Goal: Check status: Check status

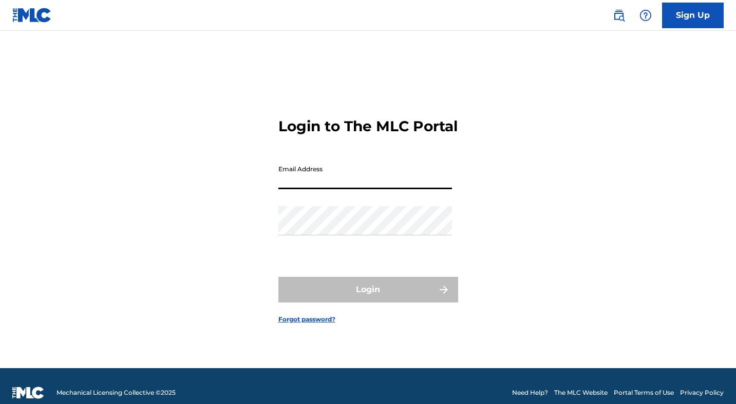
click at [306, 168] on input "Email Address" at bounding box center [364, 174] width 173 height 29
type input "[EMAIL_ADDRESS][DOMAIN_NAME]"
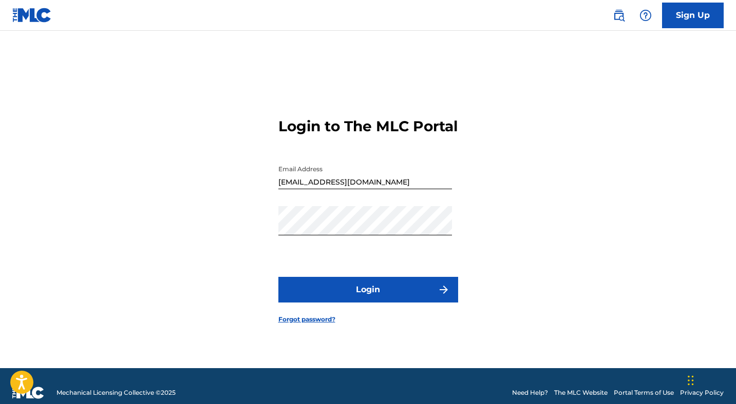
click at [519, 266] on div "Login to The MLC Portal Email Address [EMAIL_ADDRESS][DOMAIN_NAME] Password Log…" at bounding box center [368, 212] width 719 height 312
click at [397, 303] on button "Login" at bounding box center [368, 290] width 180 height 26
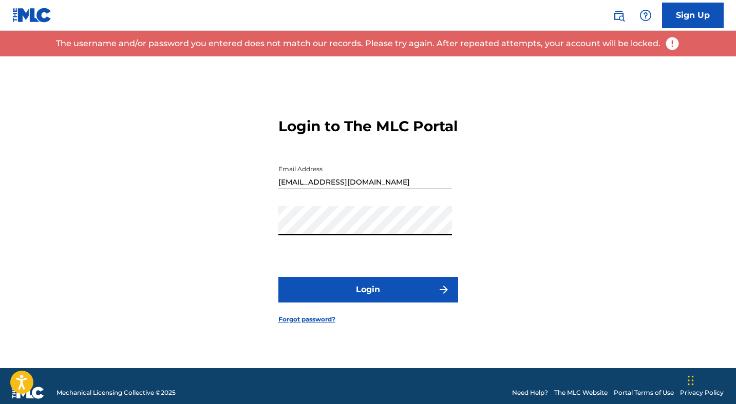
click at [331, 292] on button "Login" at bounding box center [368, 290] width 180 height 26
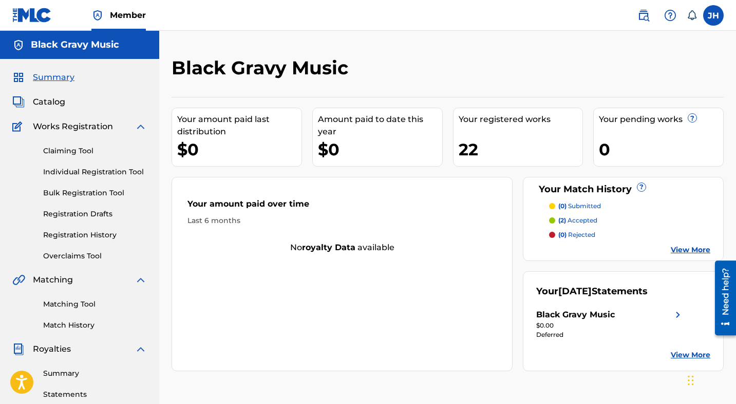
scroll to position [18, 0]
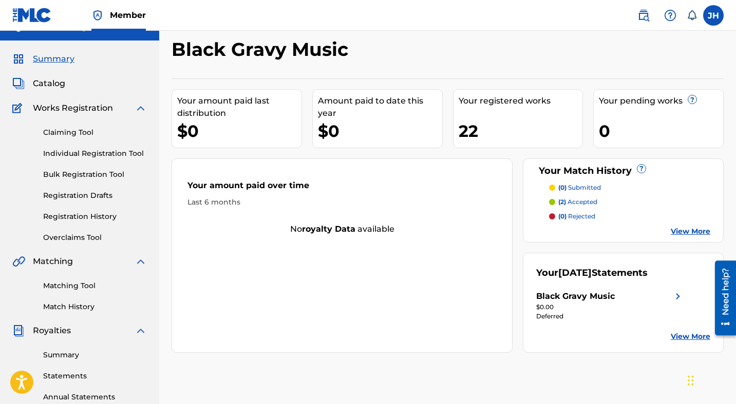
click at [691, 335] on link "View More" at bounding box center [690, 337] width 40 height 11
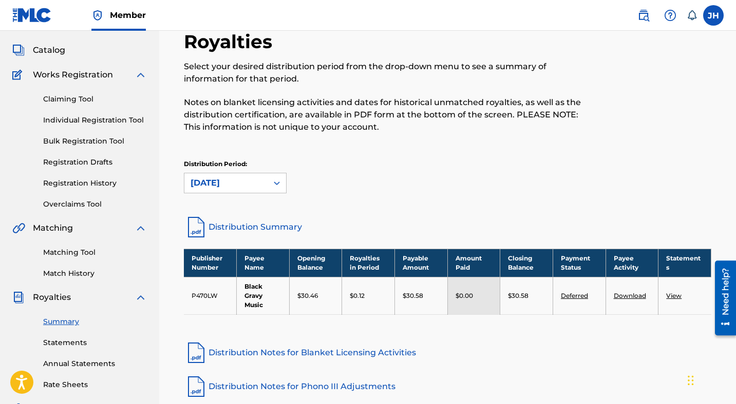
scroll to position [30, 0]
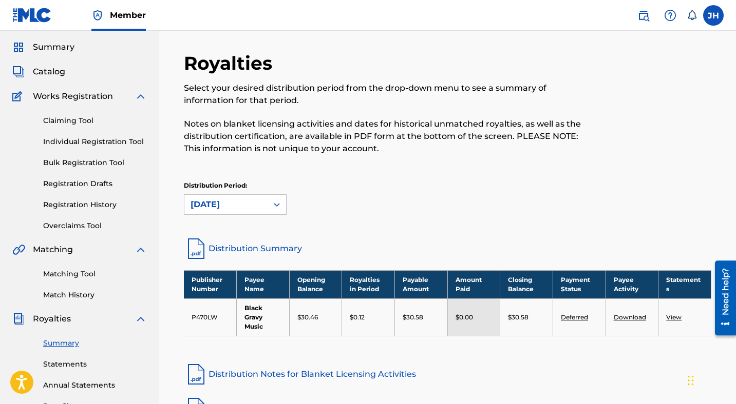
click at [273, 249] on link "Distribution Summary" at bounding box center [447, 249] width 527 height 25
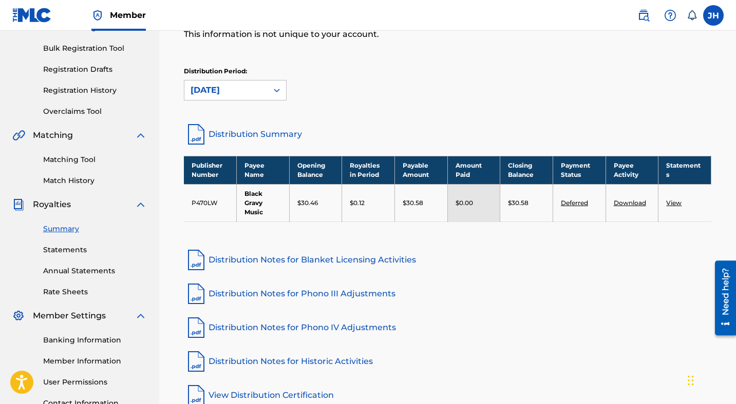
scroll to position [141, 0]
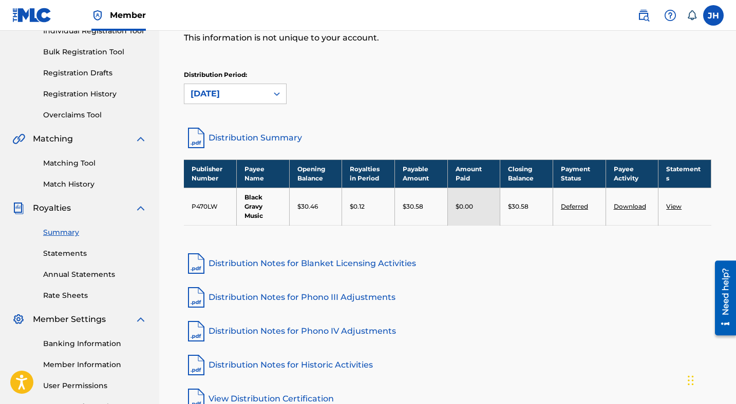
click at [72, 250] on link "Statements" at bounding box center [95, 253] width 104 height 11
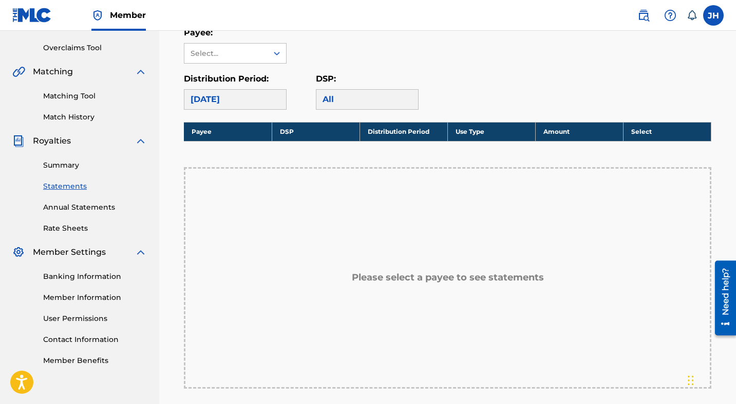
scroll to position [198, 0]
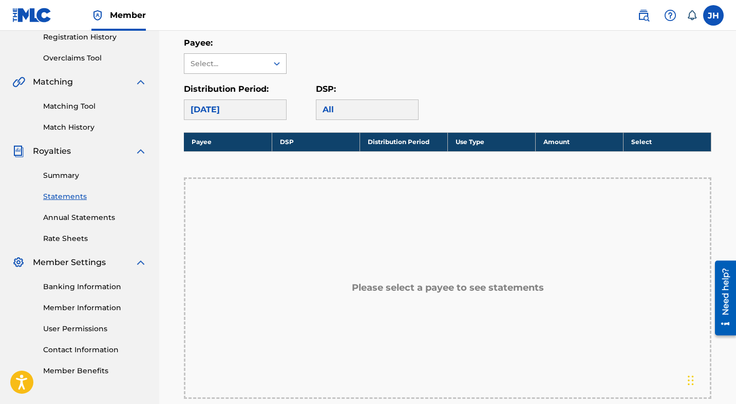
click at [275, 60] on icon at bounding box center [277, 64] width 10 height 10
click at [273, 86] on div "Black Gravy Music" at bounding box center [235, 87] width 102 height 26
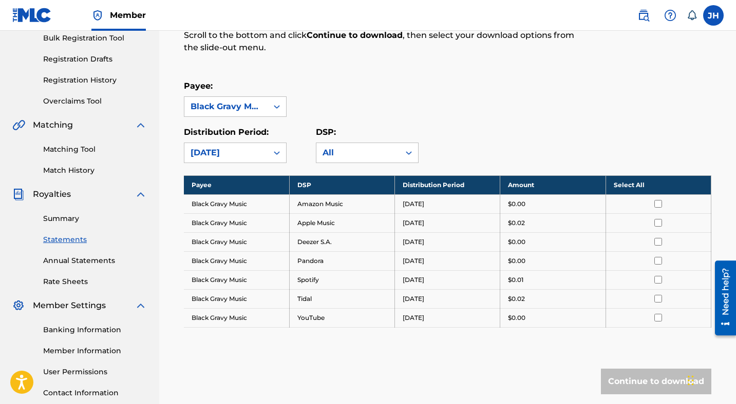
scroll to position [155, 0]
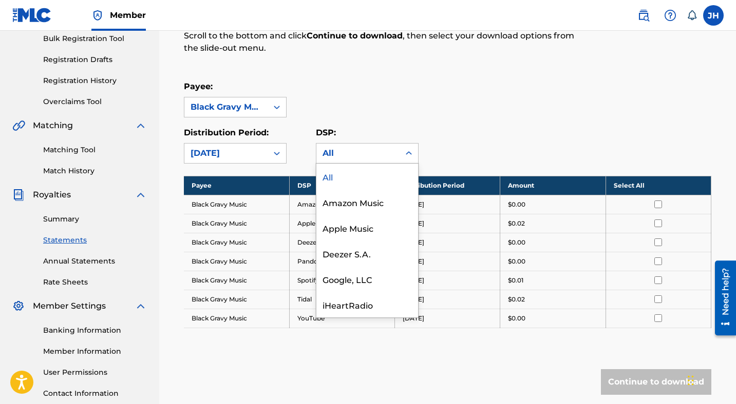
click at [407, 151] on icon at bounding box center [408, 153] width 10 height 10
click at [458, 150] on div "Distribution Period: [DATE] DSP: All, 1 of 12. 12 results available. Use Up and…" at bounding box center [447, 145] width 527 height 37
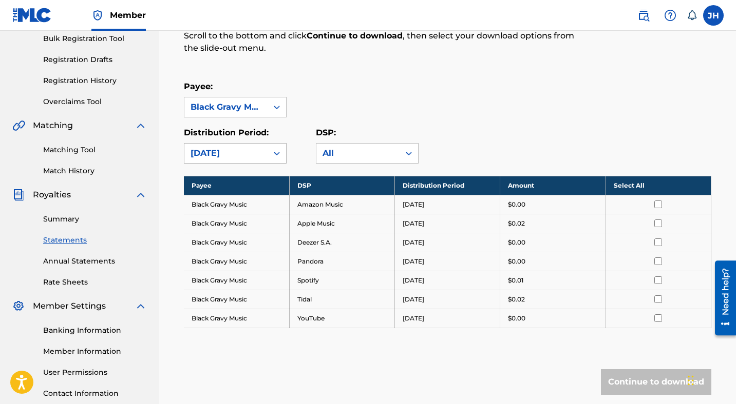
click at [277, 156] on icon at bounding box center [277, 153] width 10 height 10
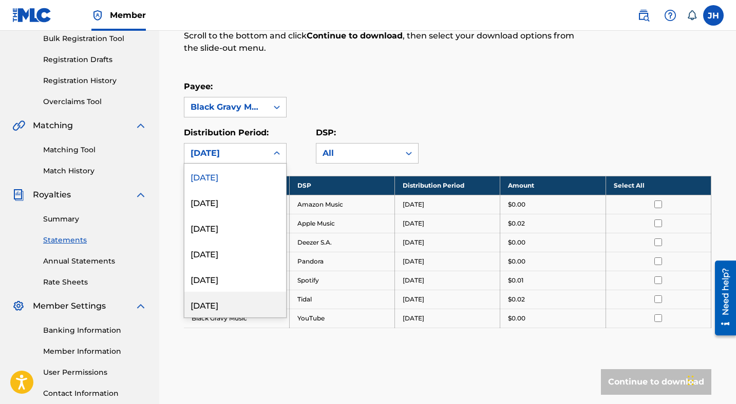
click at [247, 302] on div "[DATE]" at bounding box center [235, 305] width 102 height 26
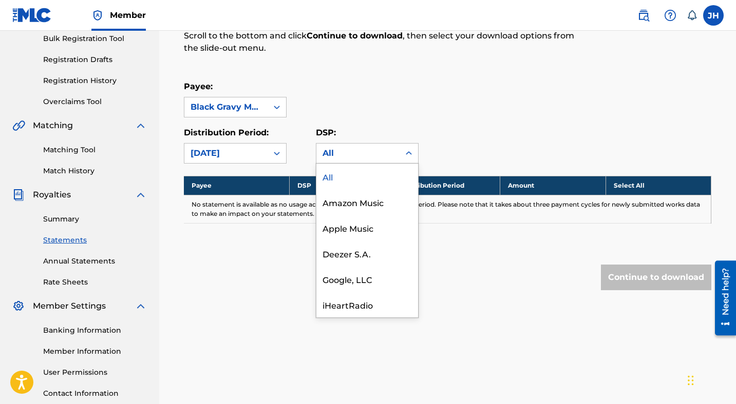
click at [410, 152] on icon at bounding box center [408, 153] width 10 height 10
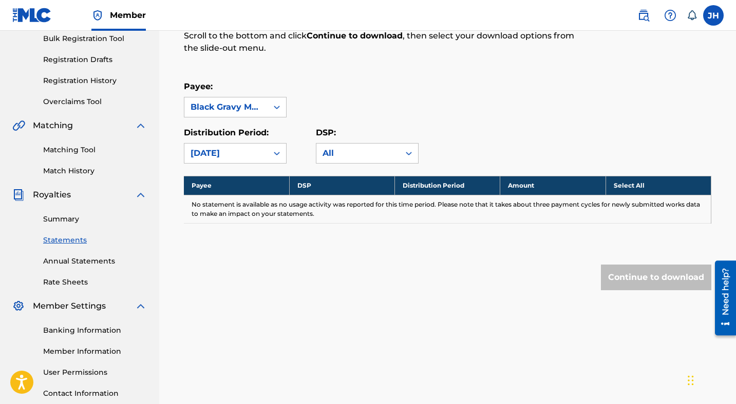
click at [445, 152] on div "DSP: All" at bounding box center [382, 145] width 132 height 37
click at [276, 153] on icon at bounding box center [277, 153] width 10 height 10
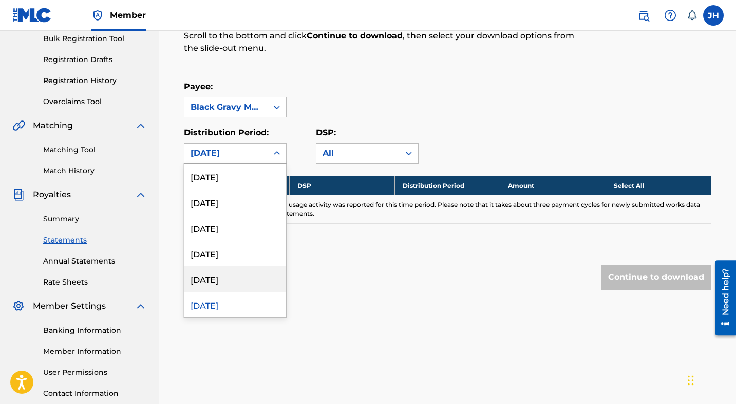
click at [230, 279] on div "[DATE]" at bounding box center [235, 279] width 102 height 26
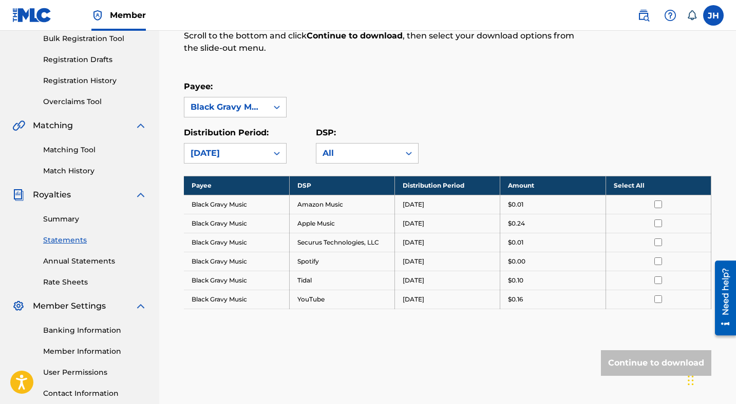
click at [278, 152] on icon at bounding box center [277, 153] width 10 height 10
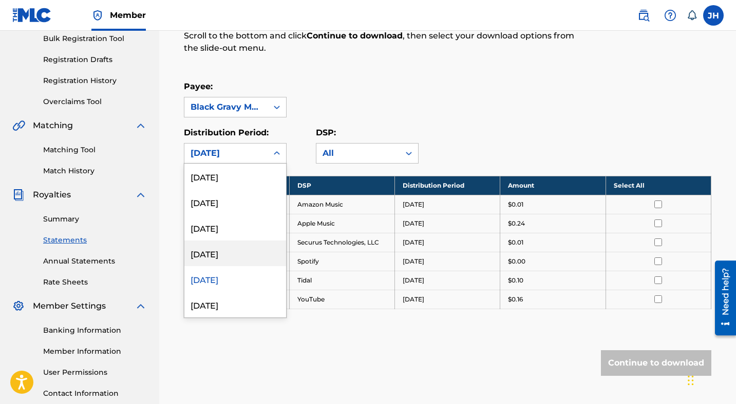
click at [241, 256] on div "[DATE]" at bounding box center [235, 254] width 102 height 26
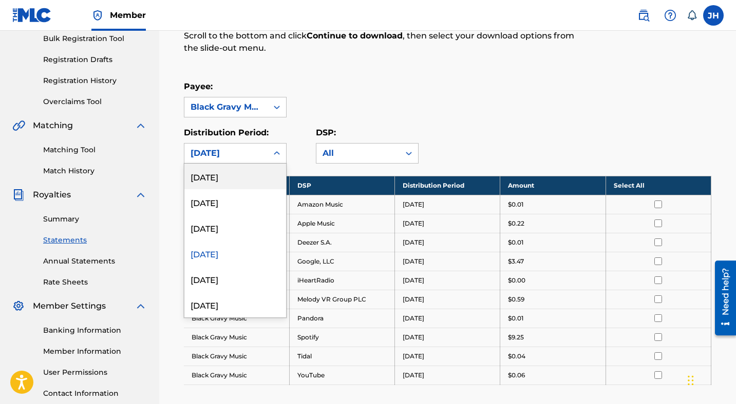
click at [273, 155] on icon at bounding box center [277, 153] width 10 height 10
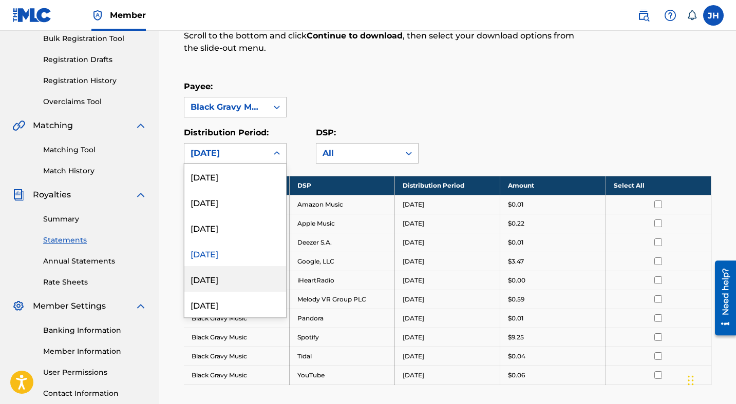
click at [221, 284] on div "[DATE]" at bounding box center [235, 279] width 102 height 26
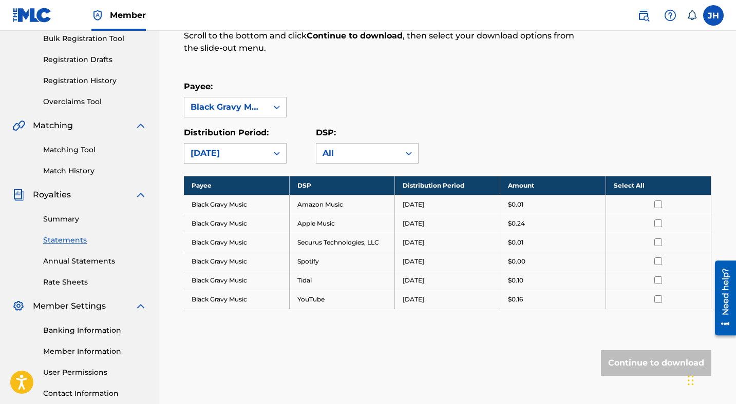
click at [274, 151] on icon at bounding box center [277, 153] width 10 height 10
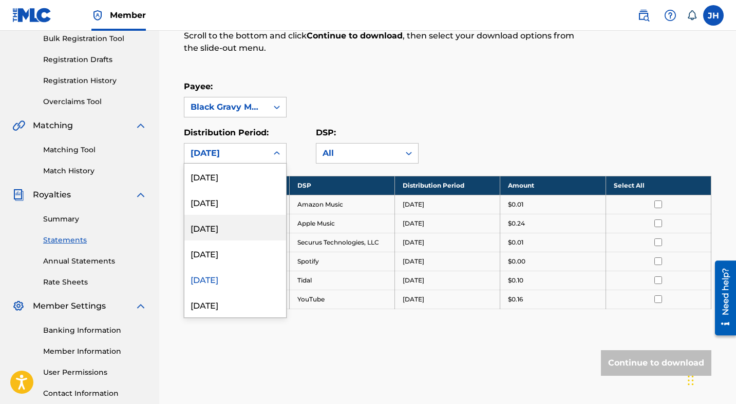
click at [235, 223] on div "[DATE]" at bounding box center [235, 228] width 102 height 26
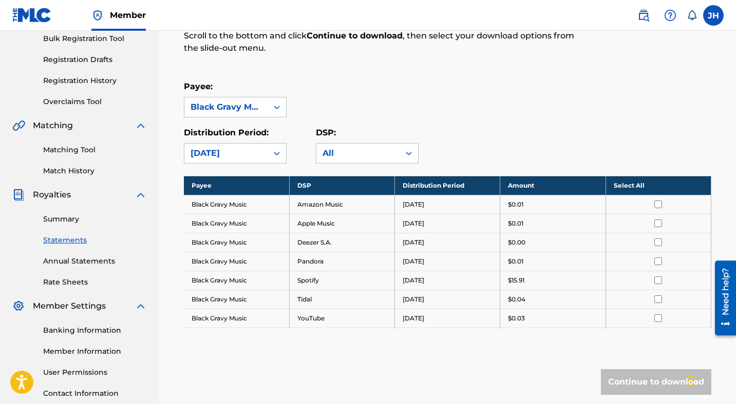
click at [278, 155] on icon at bounding box center [277, 153] width 10 height 10
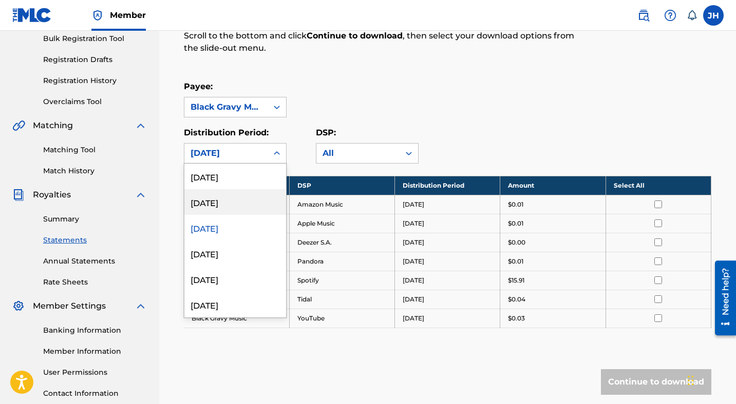
click at [230, 209] on div "[DATE]" at bounding box center [235, 202] width 102 height 26
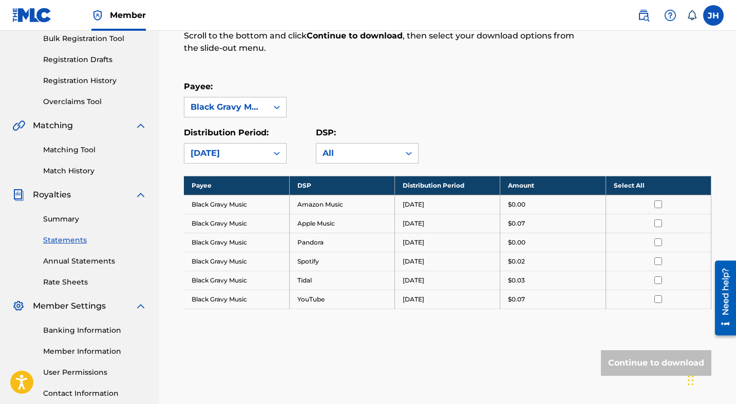
click at [273, 153] on icon at bounding box center [277, 153] width 10 height 10
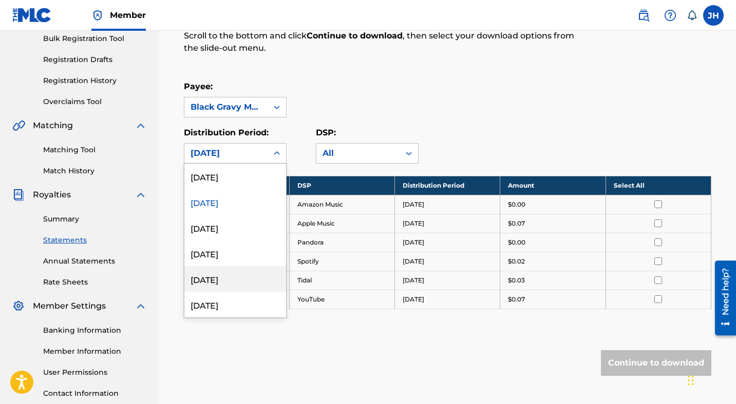
click at [230, 274] on div "[DATE]" at bounding box center [235, 279] width 102 height 26
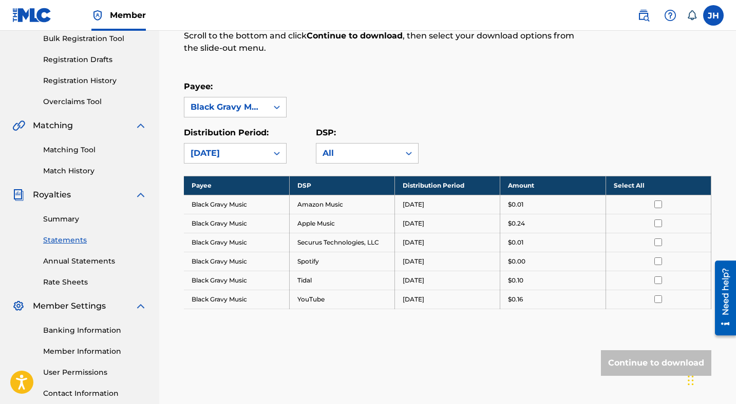
click at [279, 149] on icon at bounding box center [277, 153] width 10 height 10
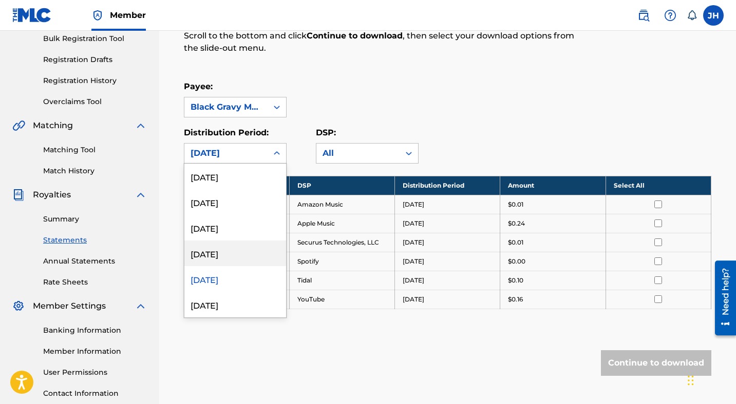
click at [234, 258] on div "[DATE]" at bounding box center [235, 254] width 102 height 26
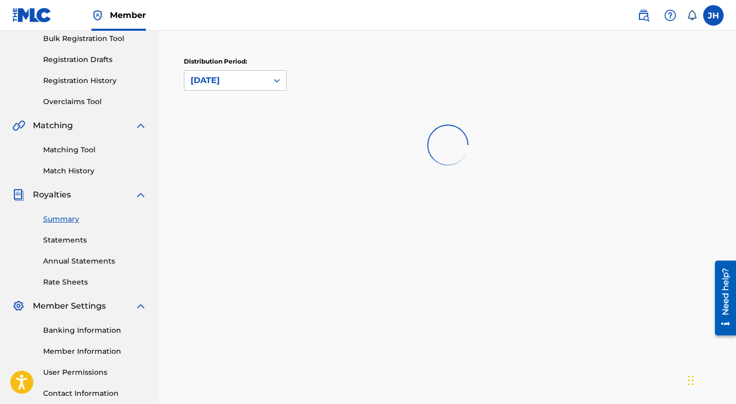
scroll to position [141, 0]
